Goal: Contribute content: Add original content to the website for others to see

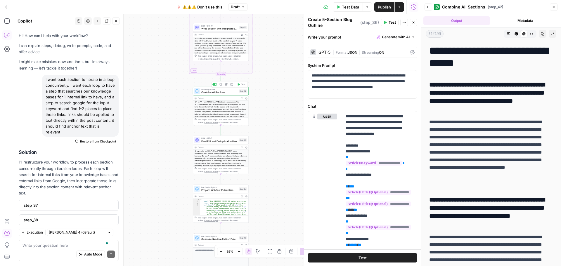
scroll to position [467, 0]
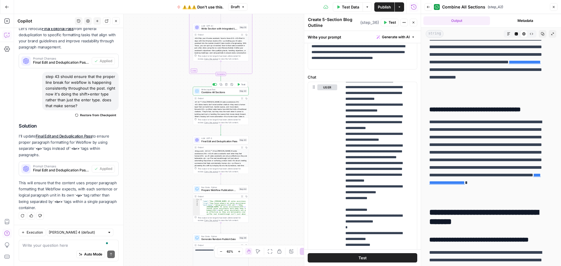
click at [385, 6] on span "Publish" at bounding box center [384, 7] width 13 height 6
click at [8, 9] on button "Go Back" at bounding box center [7, 7] width 11 height 11
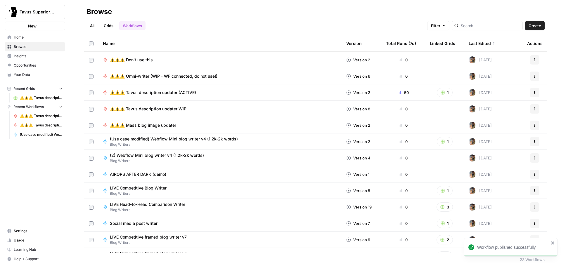
click at [27, 76] on span "Your Data" at bounding box center [38, 74] width 49 height 5
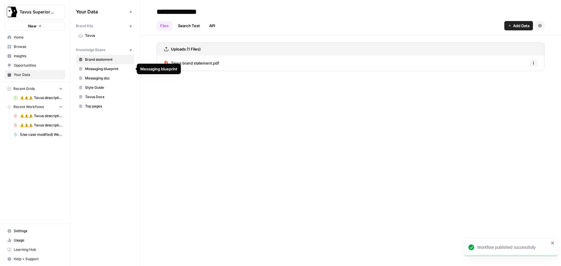
click at [96, 71] on span "Messaging blueprint" at bounding box center [108, 68] width 46 height 5
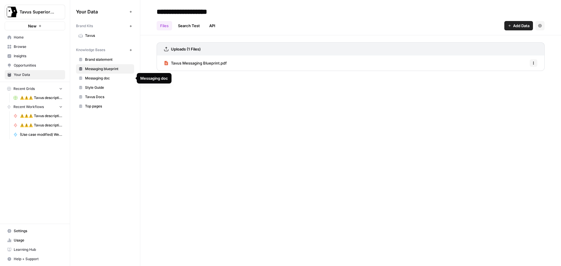
click at [97, 77] on span "Messaging doc" at bounding box center [108, 78] width 46 height 5
click at [510, 25] on icon "button" at bounding box center [510, 26] width 4 height 4
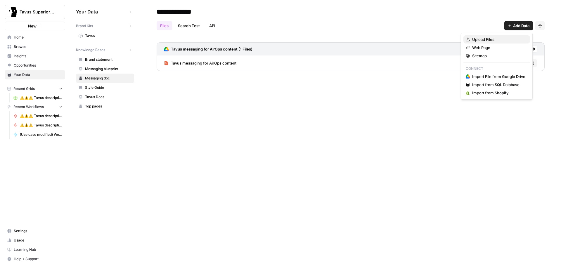
click at [484, 38] on span "Upload Files" at bounding box center [498, 40] width 53 height 6
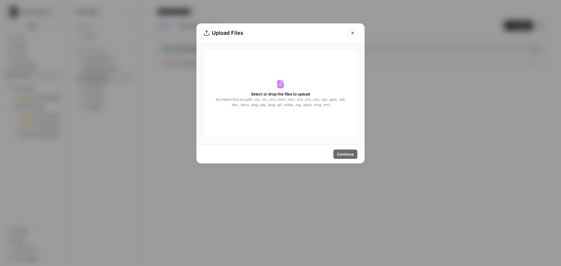
click at [325, 102] on span "Accepted files are .pdf, .csv, .txt, .text, .html, .htm, .md, .md, .xml, .ppt, …" at bounding box center [280, 102] width 131 height 11
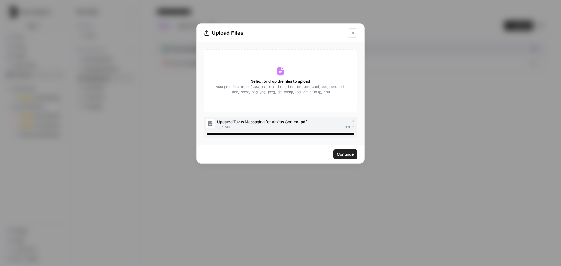
click at [340, 154] on span "Continue" at bounding box center [345, 154] width 17 height 6
